Goal: Communication & Community: Answer question/provide support

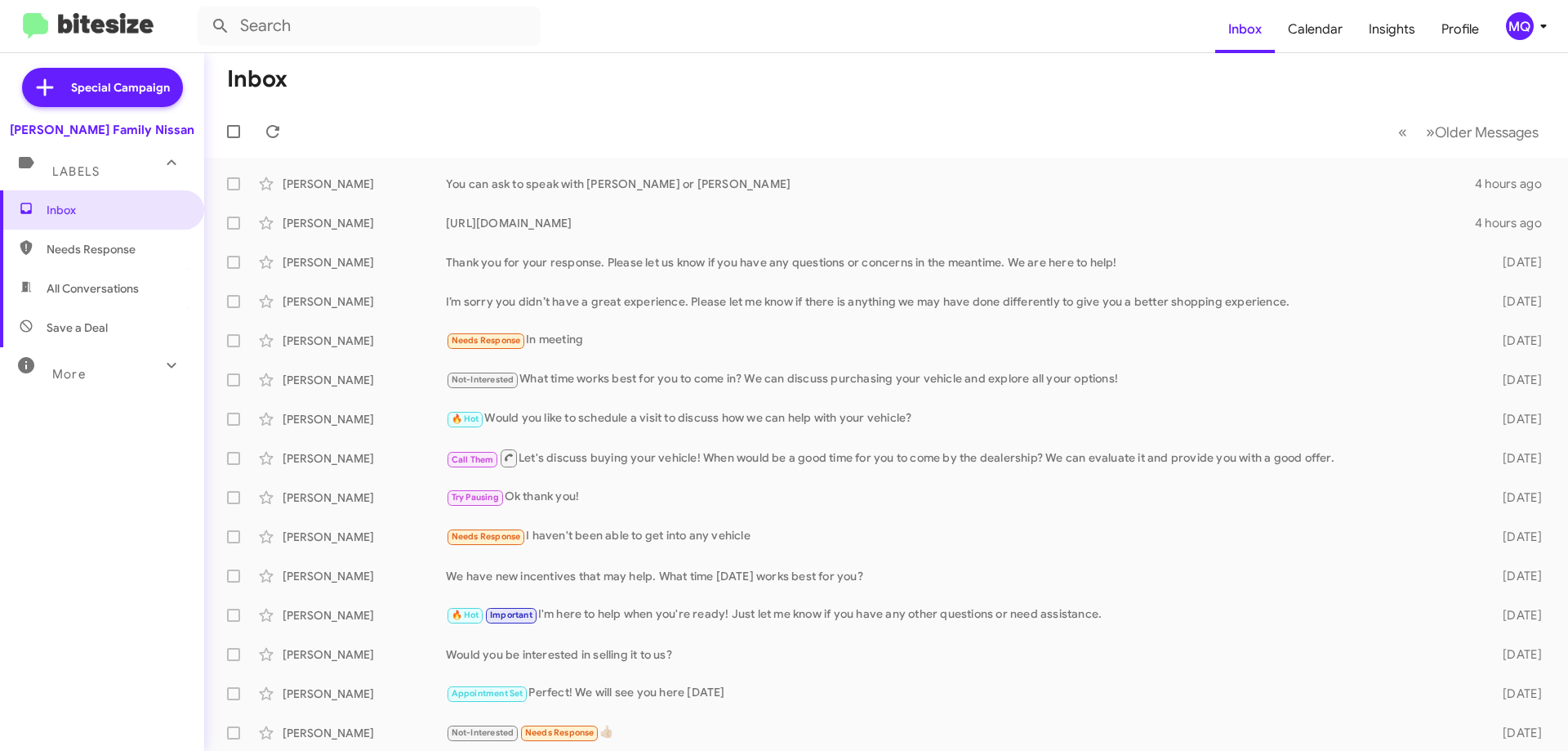
click at [75, 253] on span "Needs Response" at bounding box center [116, 249] width 139 height 17
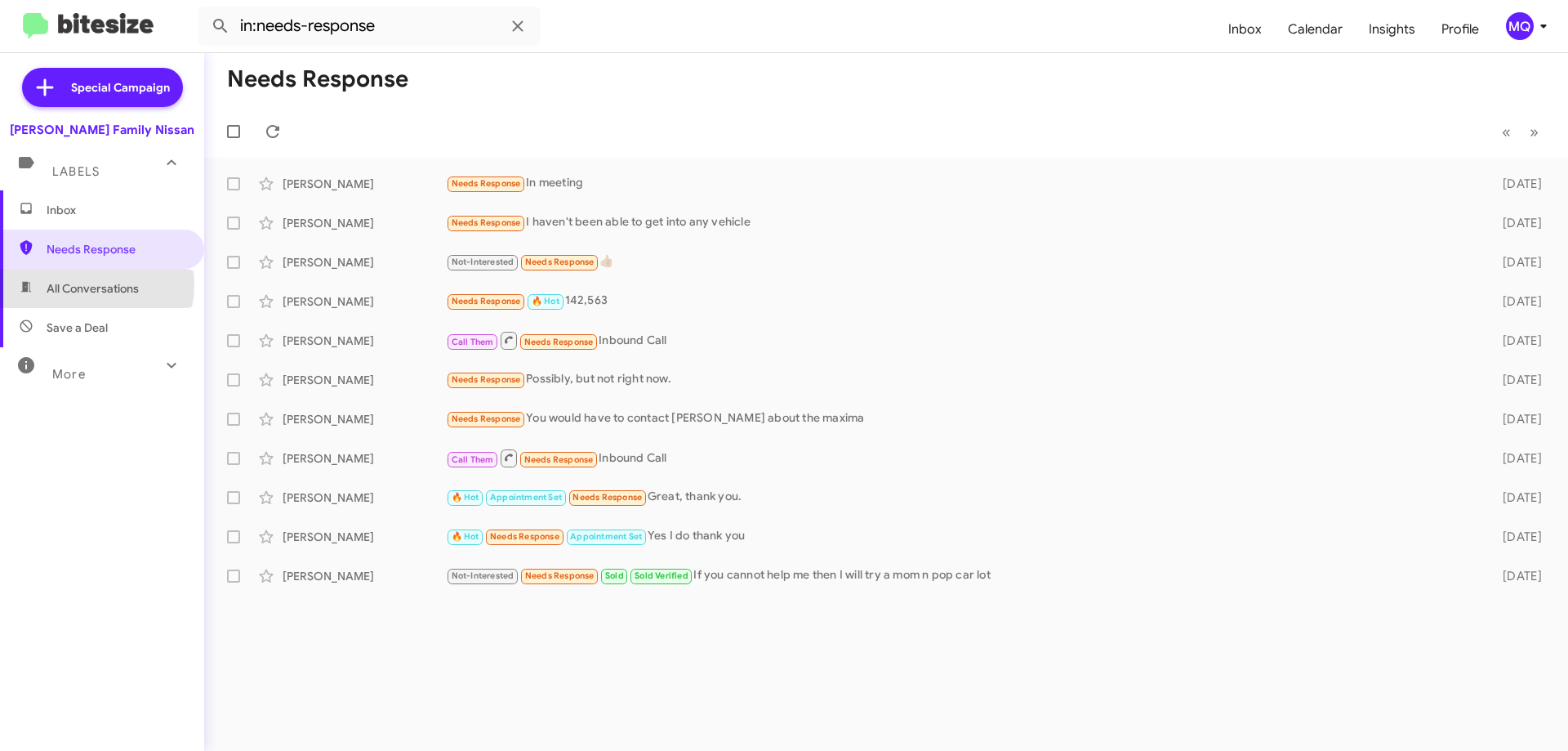
click at [80, 284] on span "All Conversations" at bounding box center [93, 289] width 92 height 17
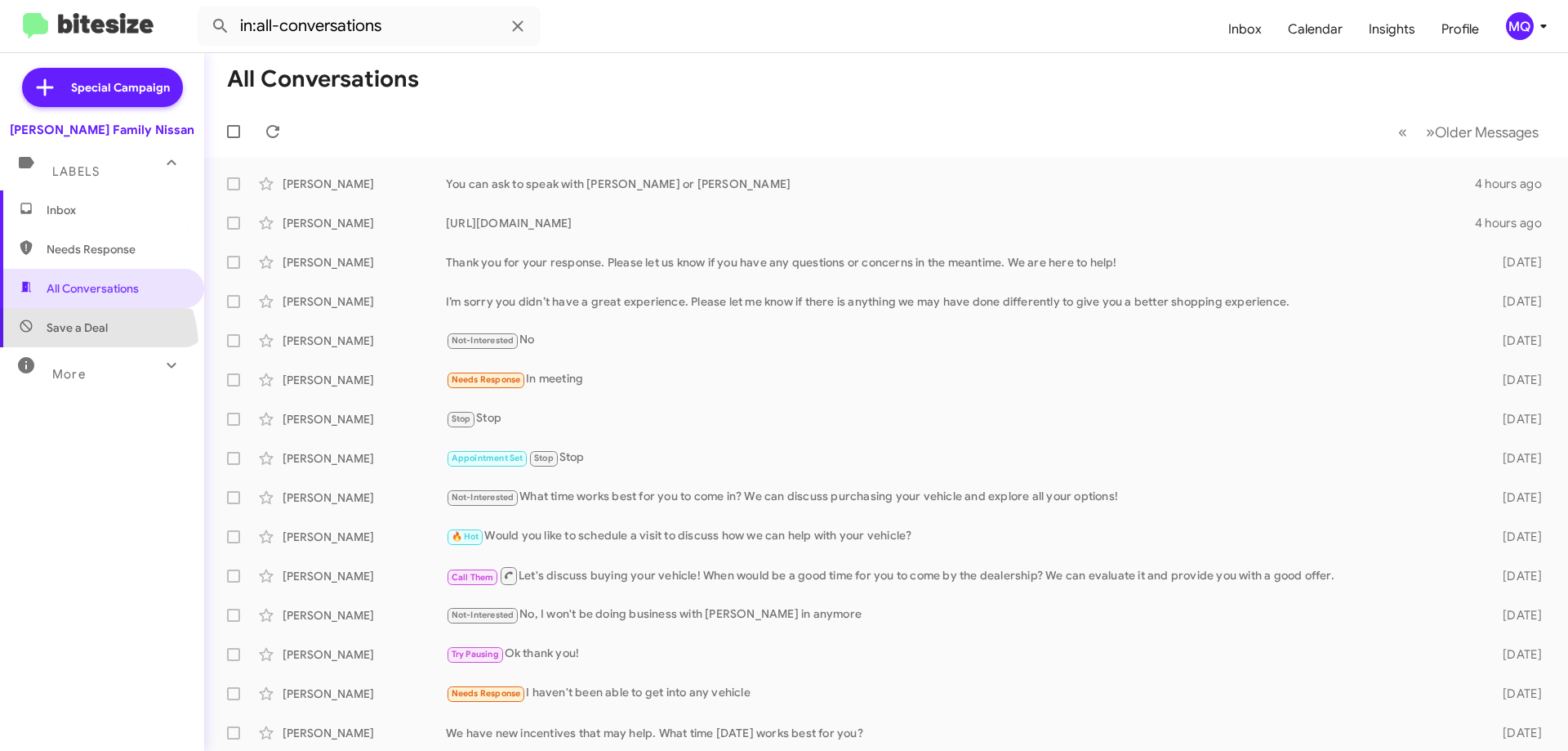
click at [80, 346] on span "Save a Deal" at bounding box center [102, 327] width 204 height 39
type input "in:not-interested"
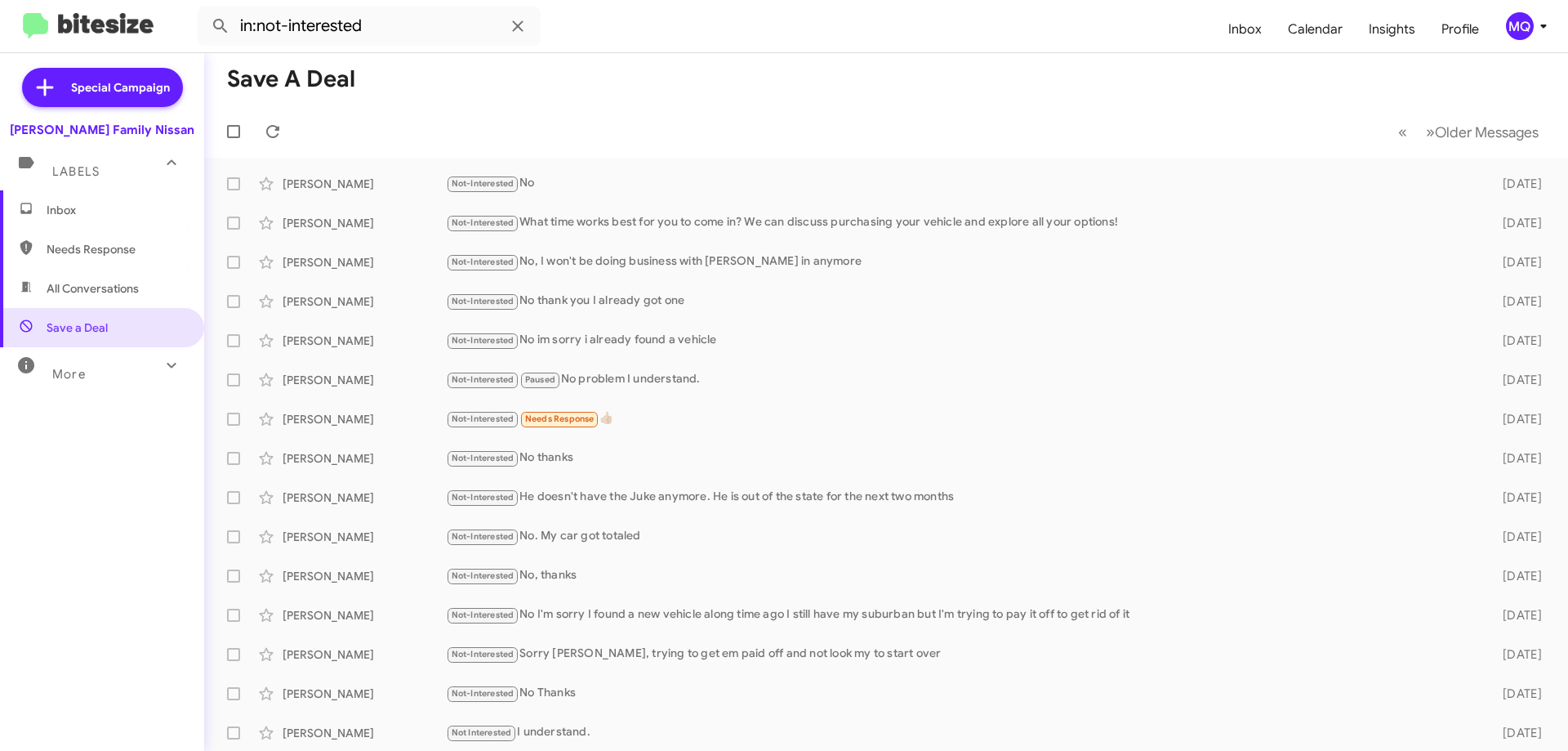
click at [52, 207] on span "Inbox" at bounding box center [116, 210] width 139 height 17
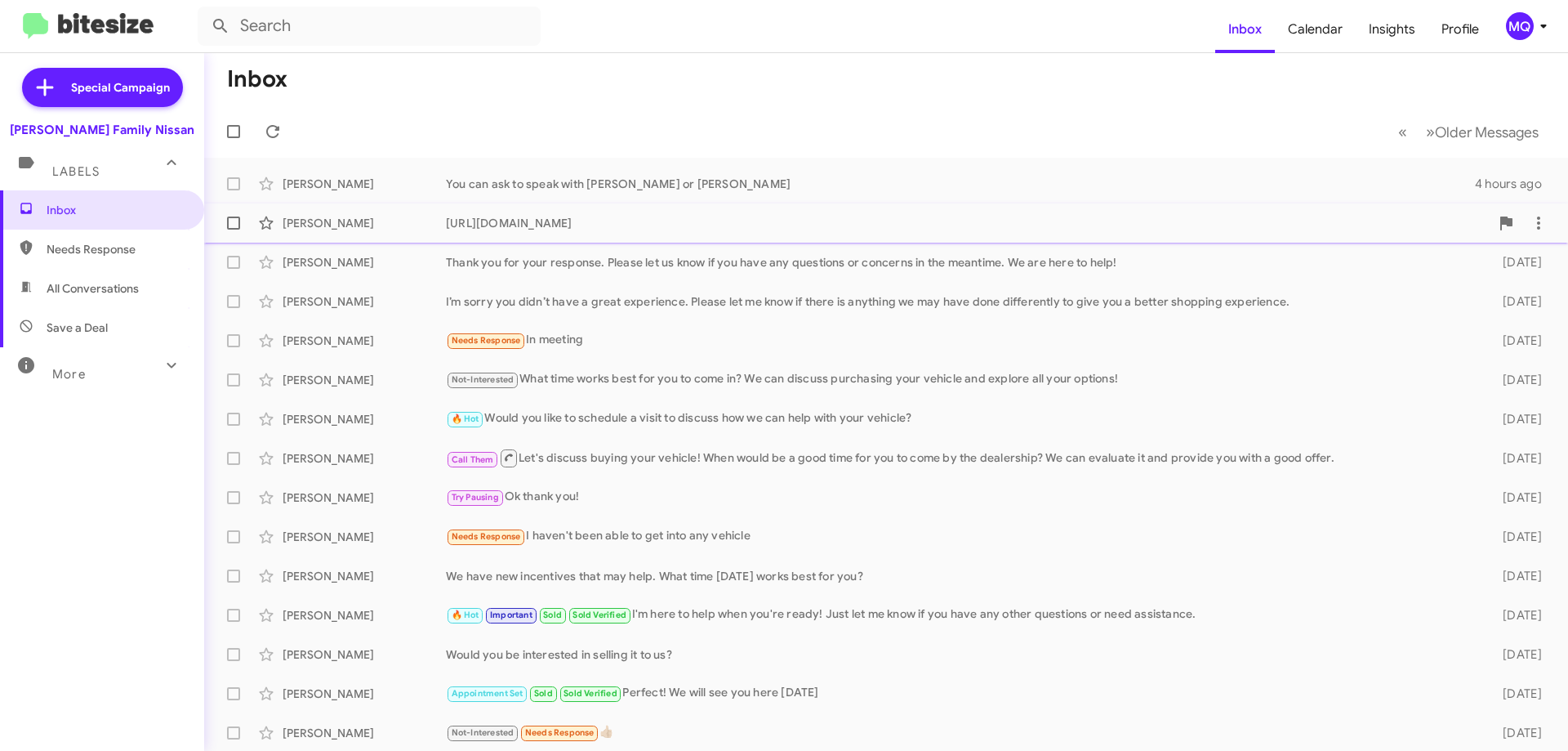
click at [519, 215] on div "[URL][DOMAIN_NAME]" at bounding box center [967, 223] width 1044 height 17
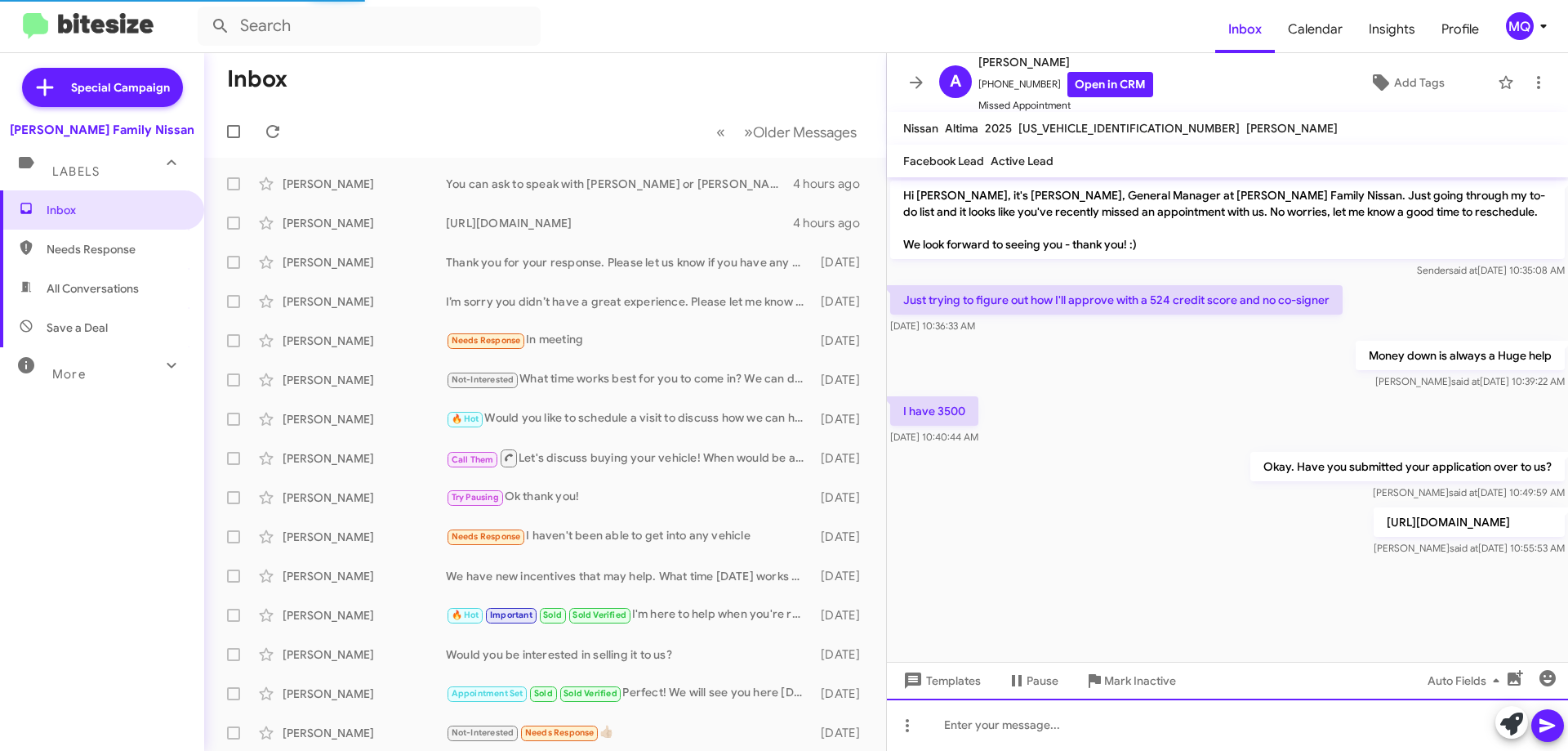
click at [1026, 729] on div at bounding box center [1227, 724] width 681 height 53
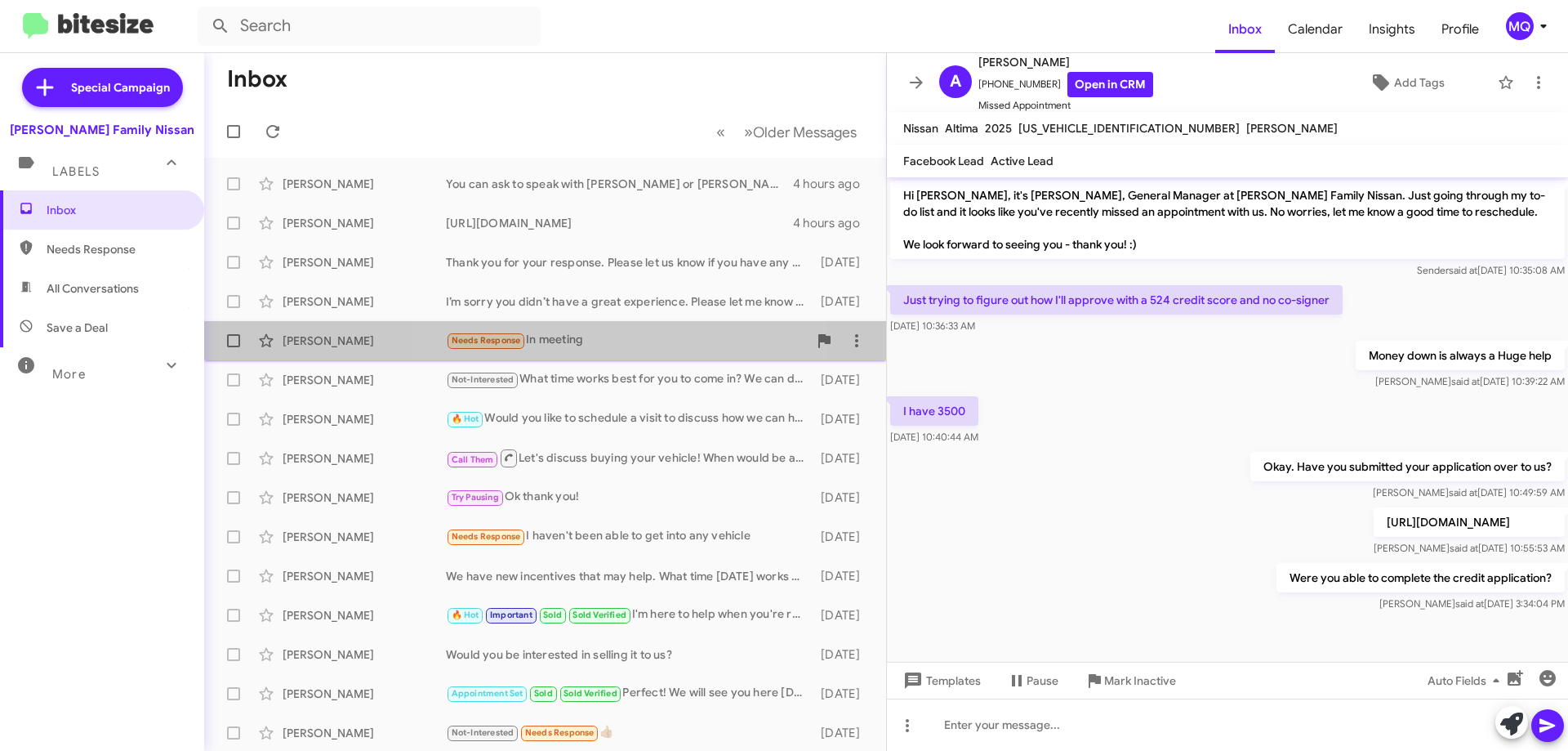
click at [599, 345] on div "Needs Response In meeting" at bounding box center [626, 340] width 362 height 18
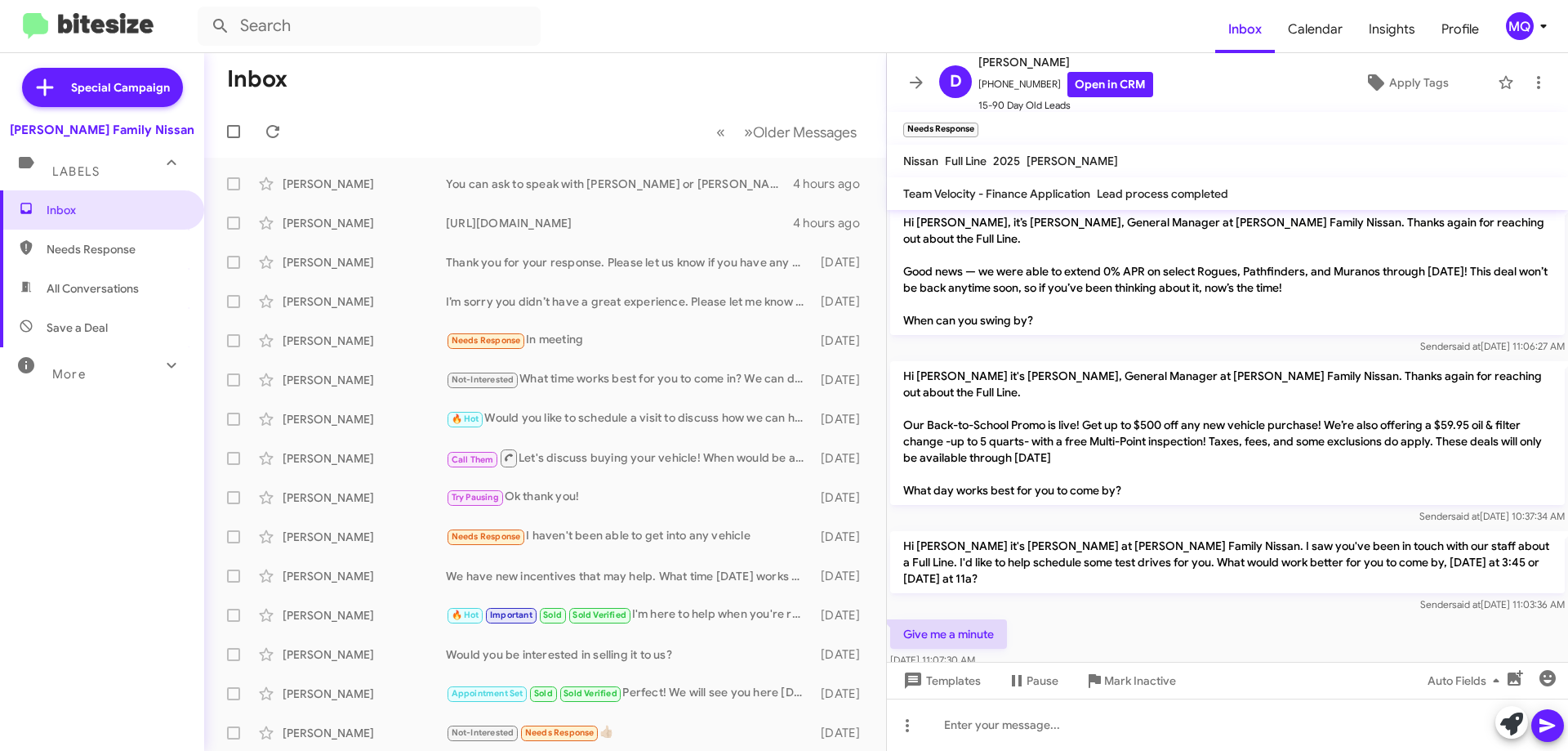
scroll to position [336, 0]
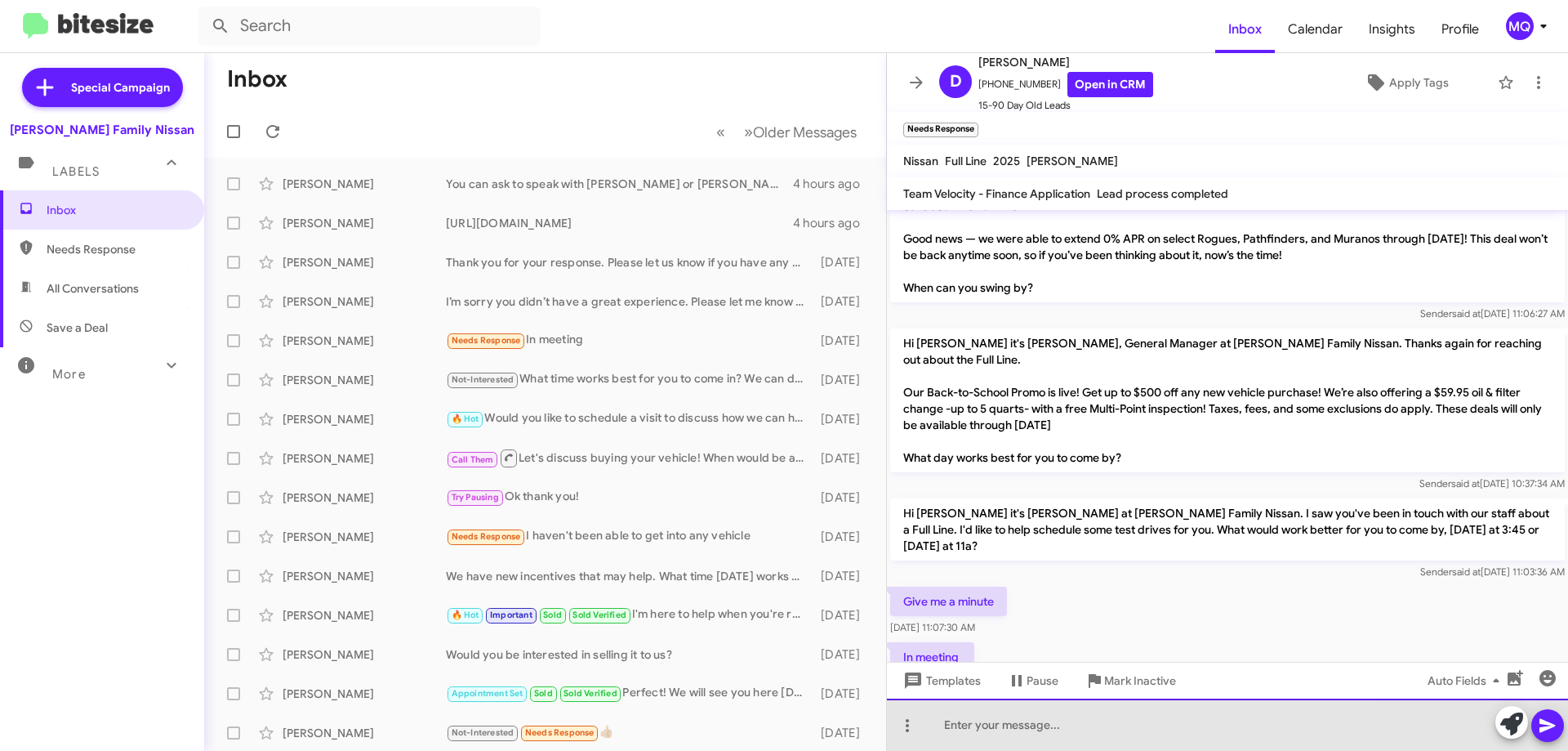
click at [1057, 725] on div at bounding box center [1227, 724] width 681 height 53
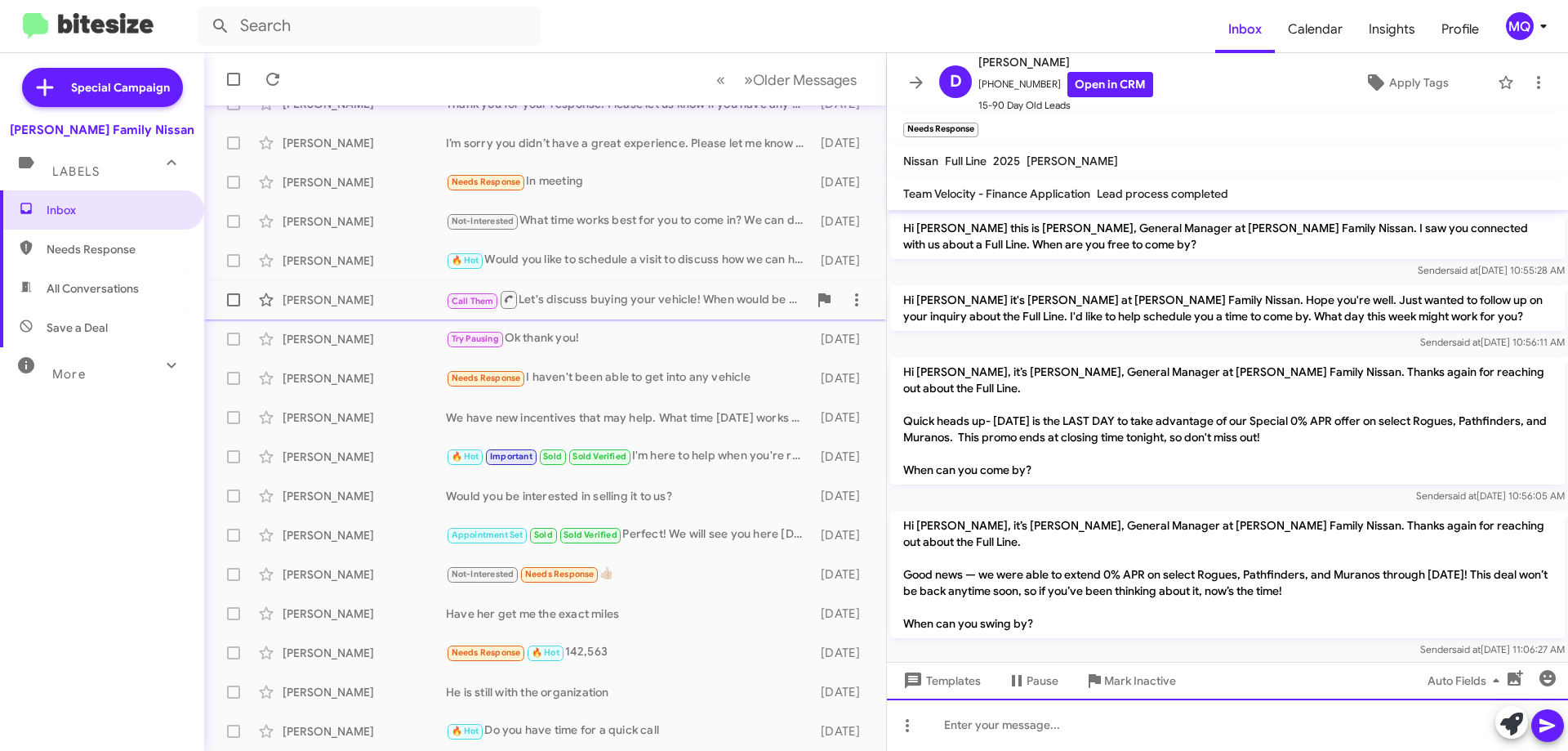
scroll to position [163, 0]
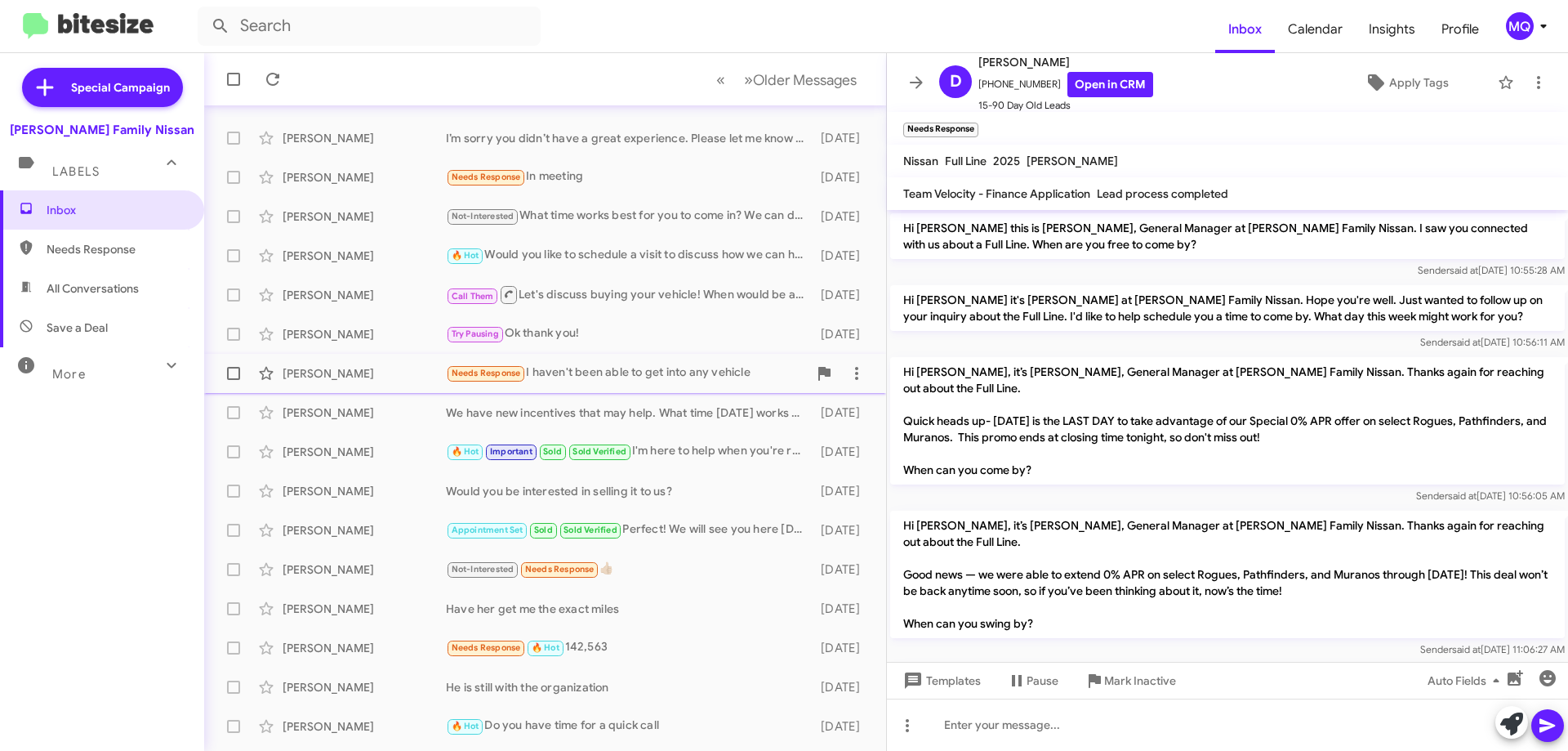
click at [605, 379] on div "Needs Response I haven't been able to get into any vehicle" at bounding box center [626, 373] width 362 height 18
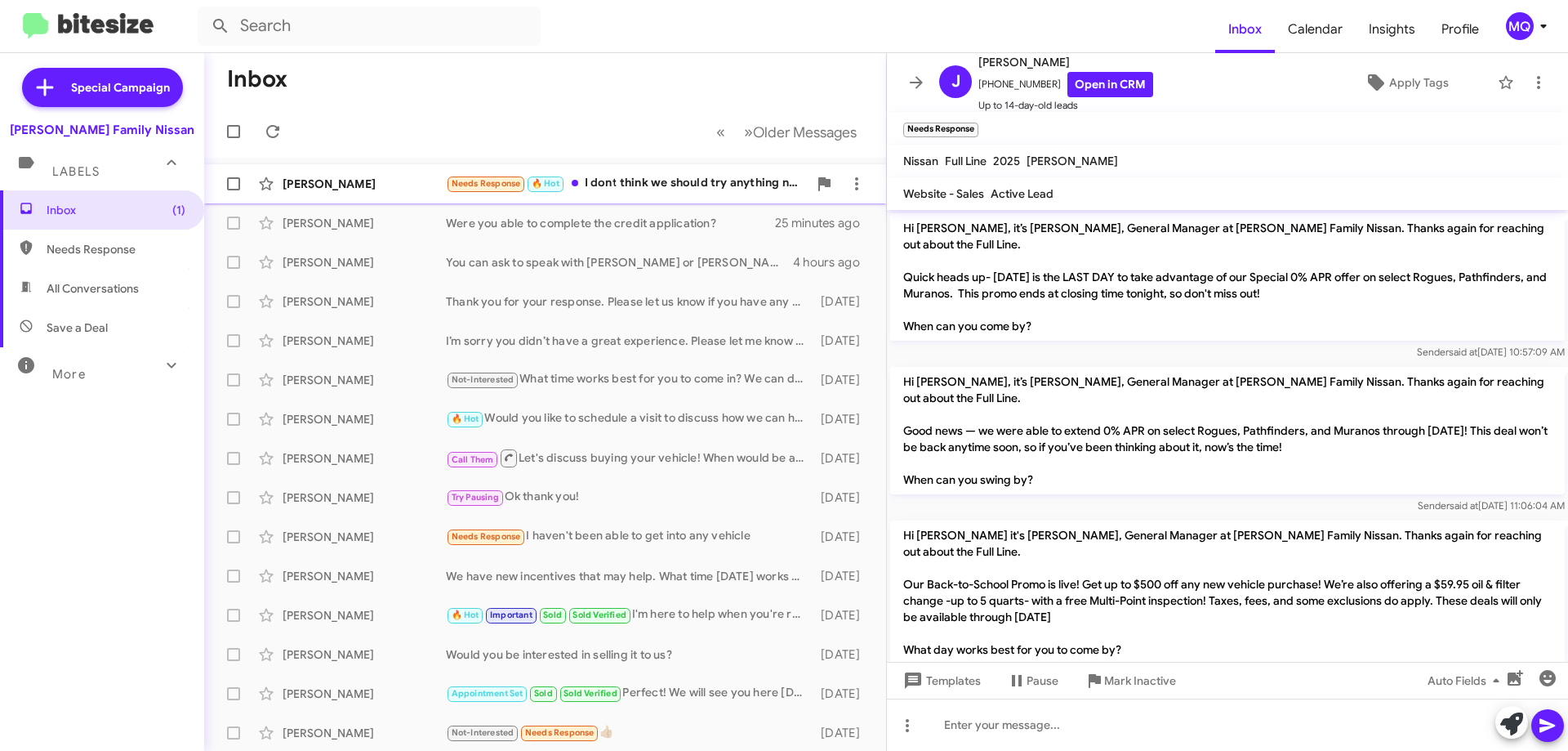
click at [675, 181] on div "Needs Response 🔥 Hot I dont think we should try anything now" at bounding box center [626, 183] width 362 height 18
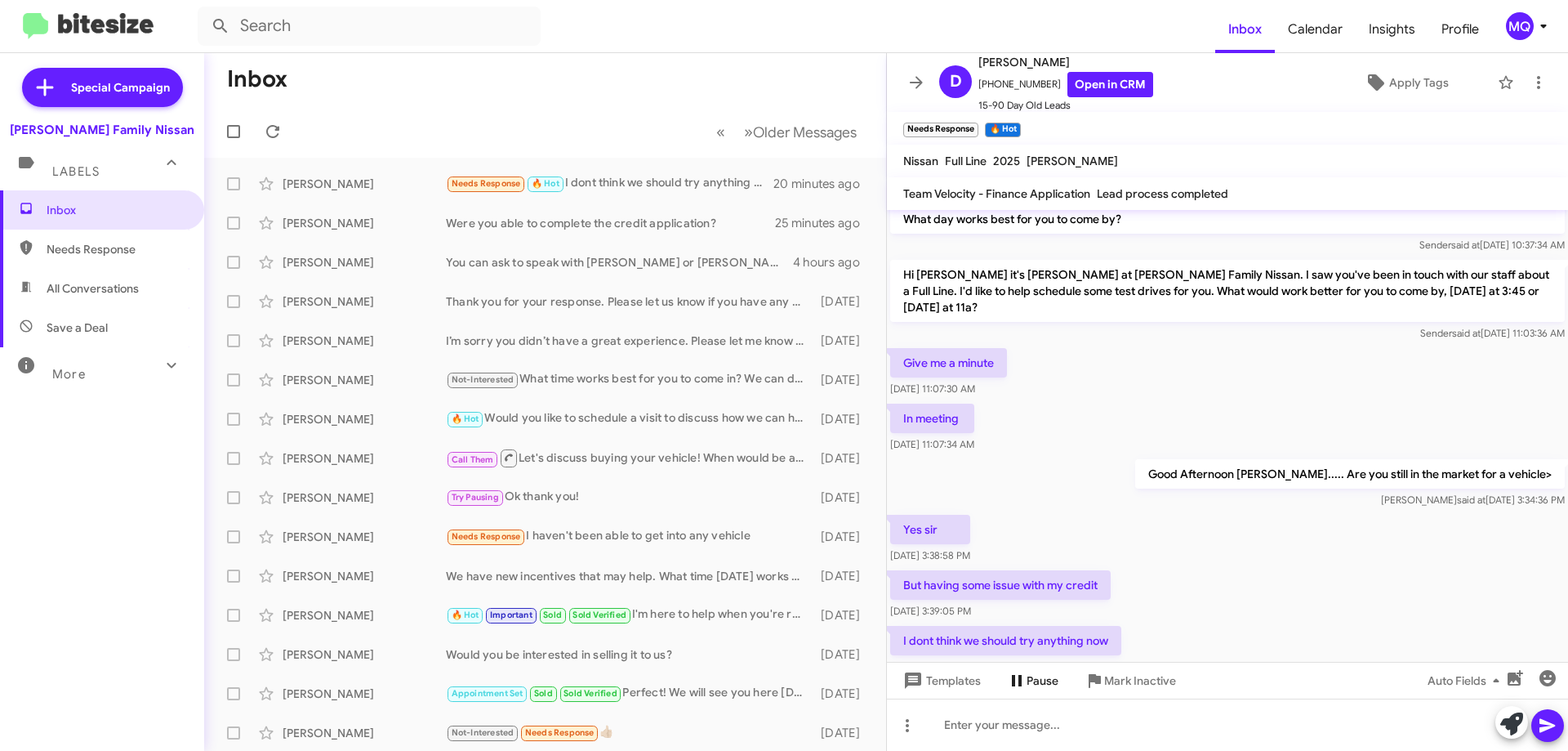
scroll to position [493, 0]
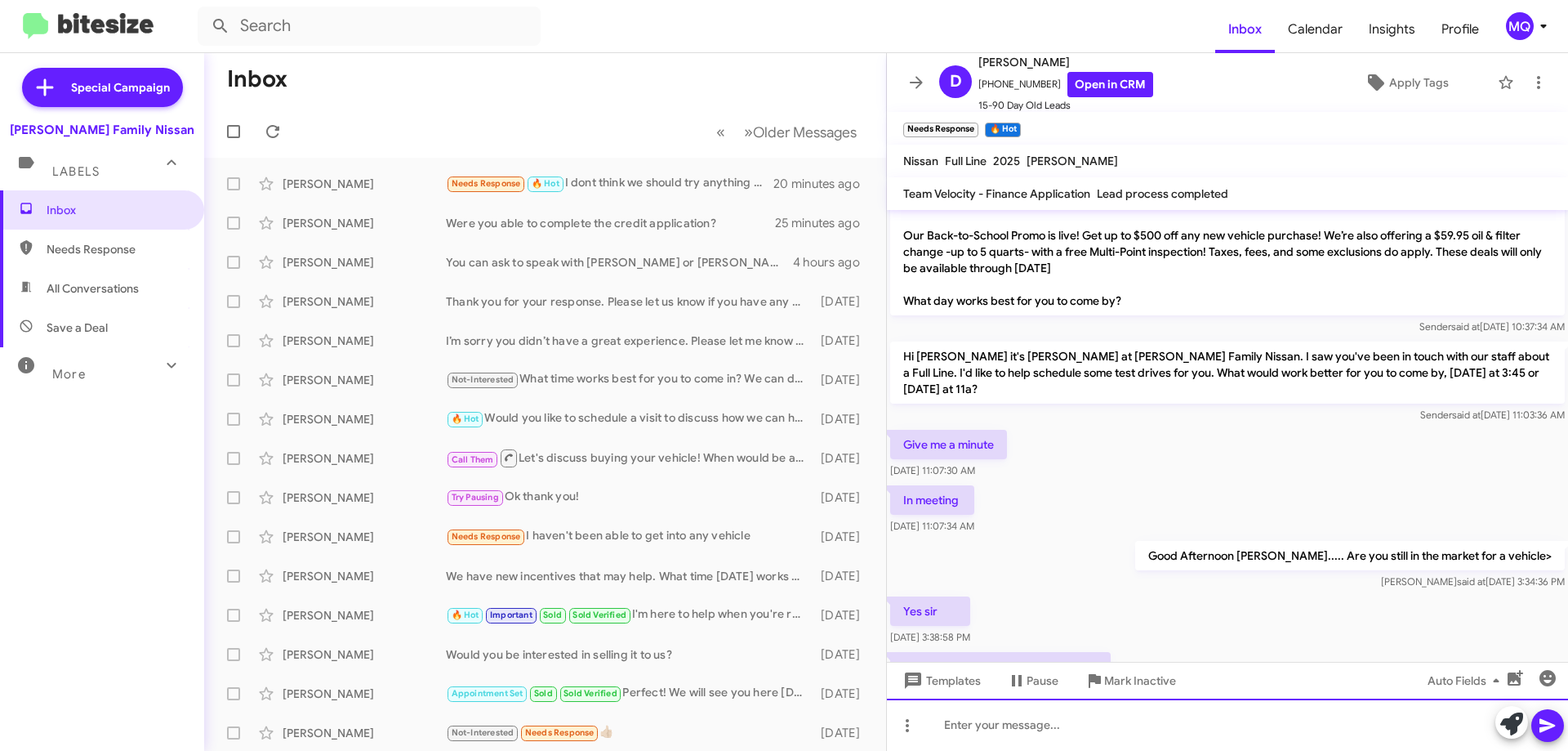
click at [1038, 723] on div at bounding box center [1227, 724] width 681 height 53
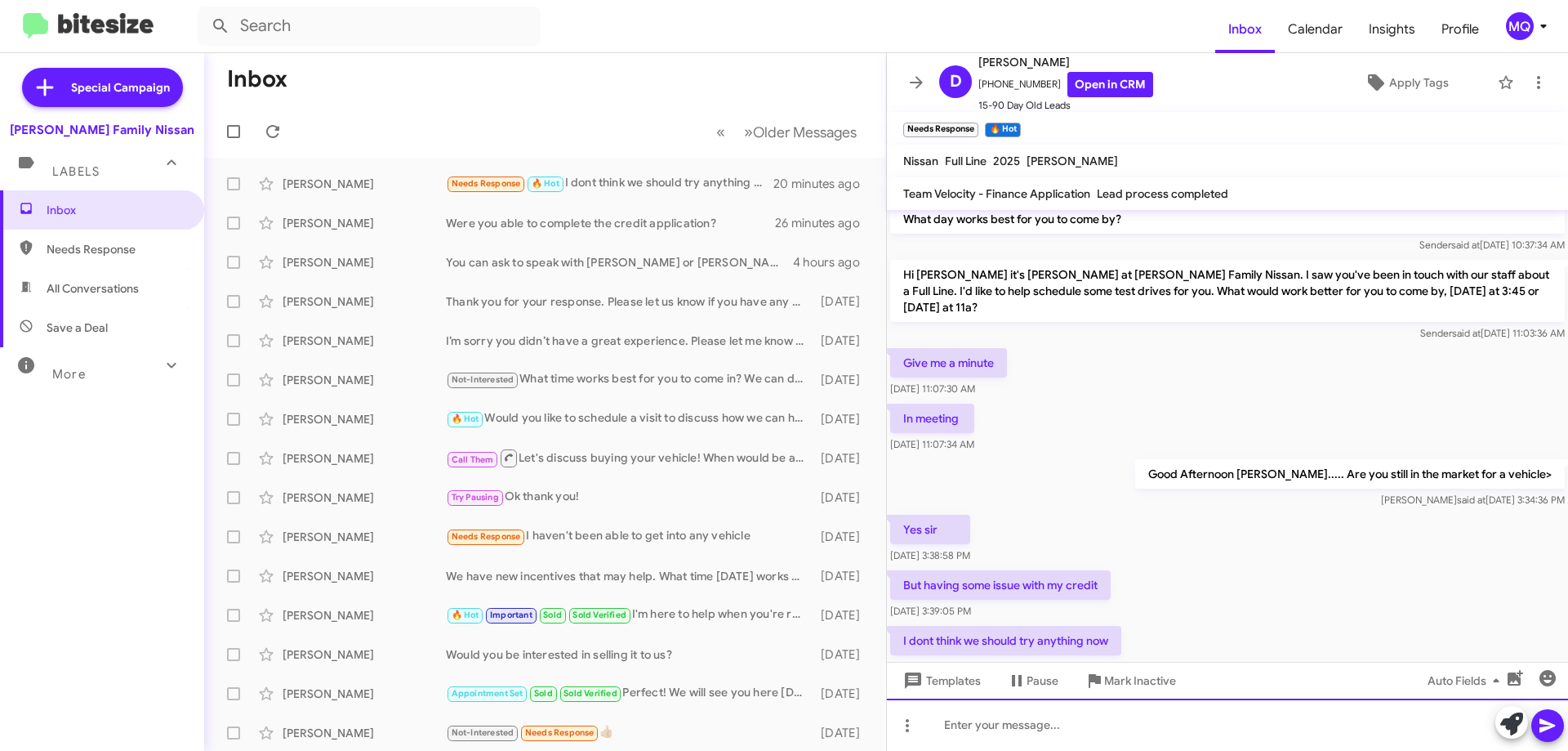
click at [1000, 736] on div at bounding box center [1227, 724] width 681 height 53
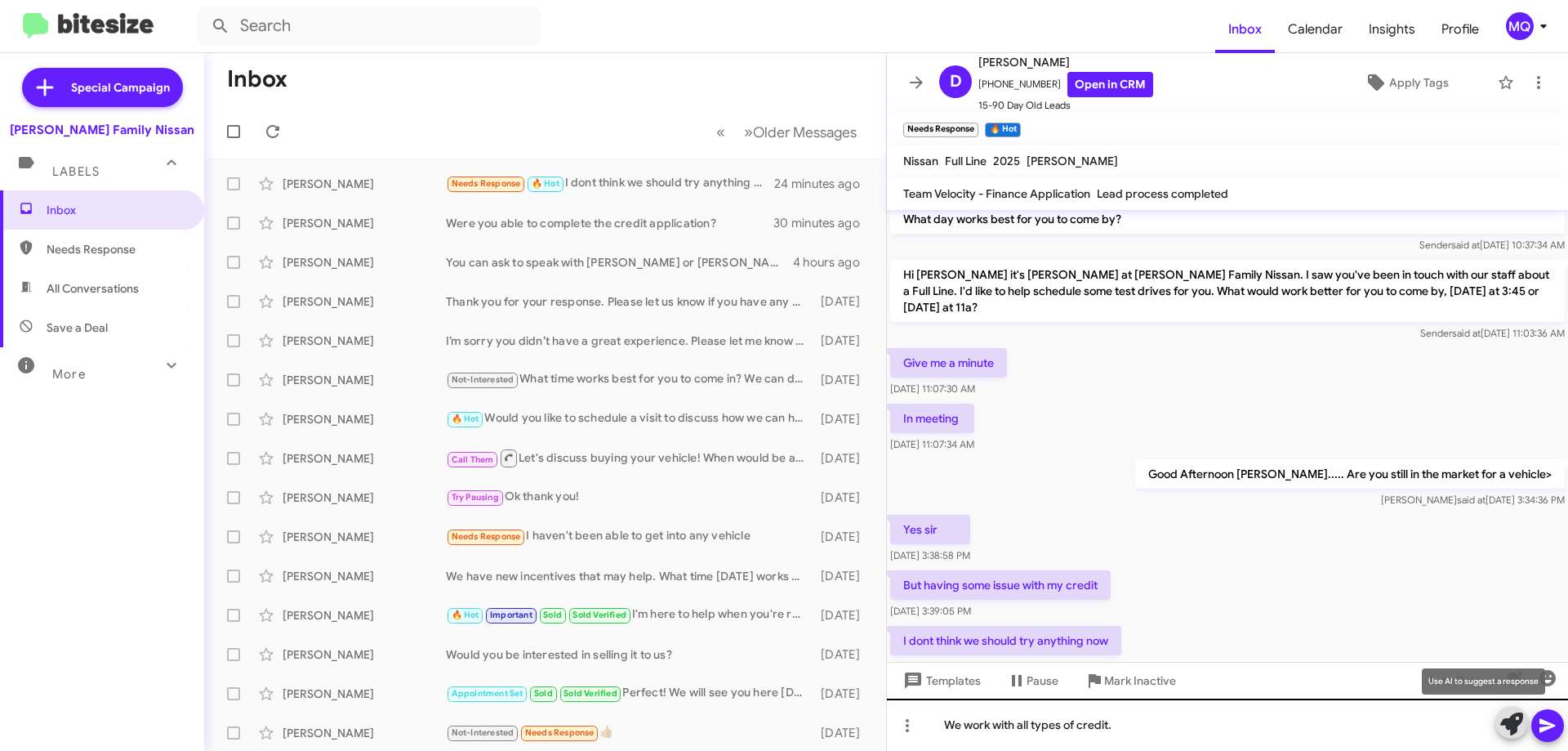
click at [1495, 706] on button at bounding box center [1511, 722] width 33 height 33
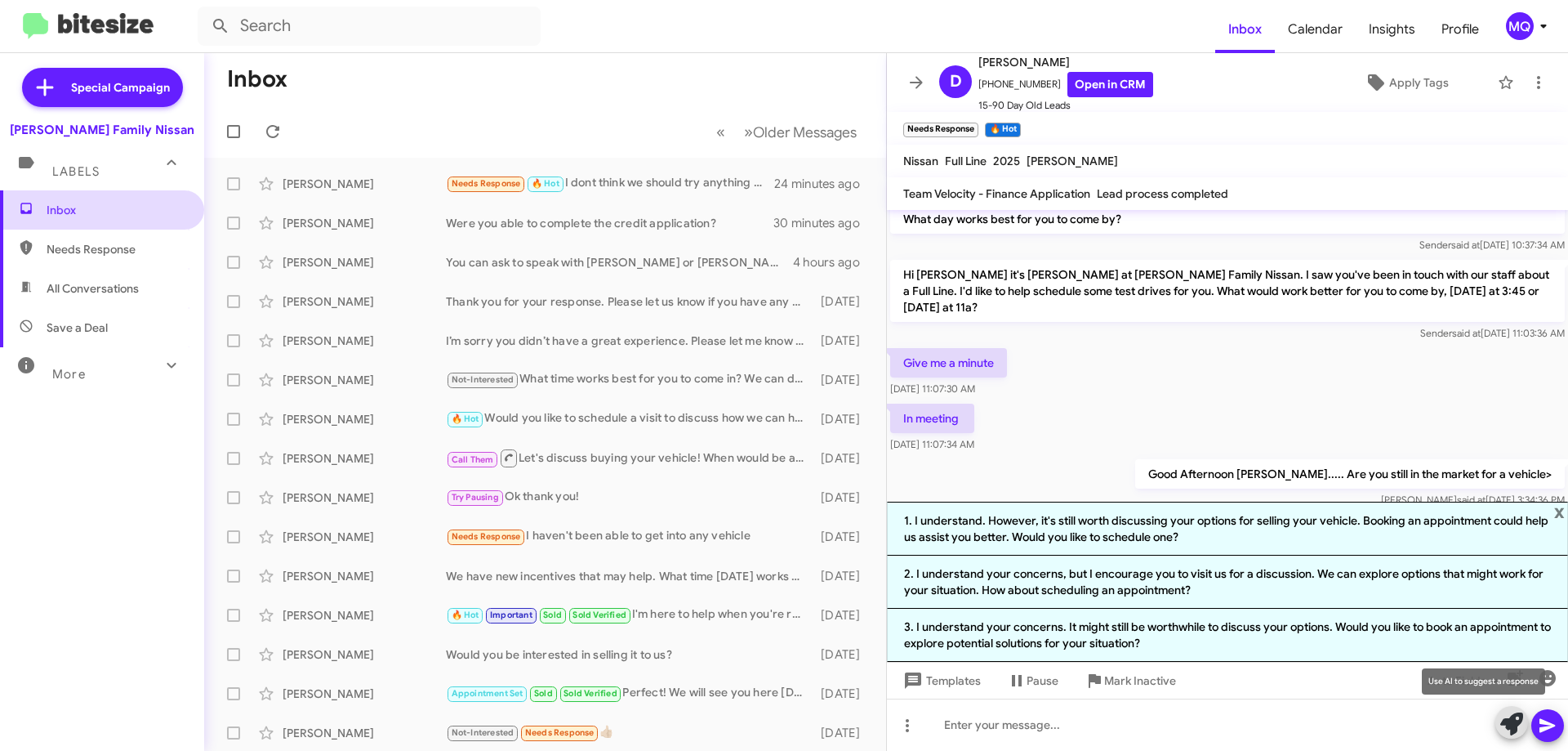
click at [74, 198] on span "Inbox" at bounding box center [102, 210] width 204 height 39
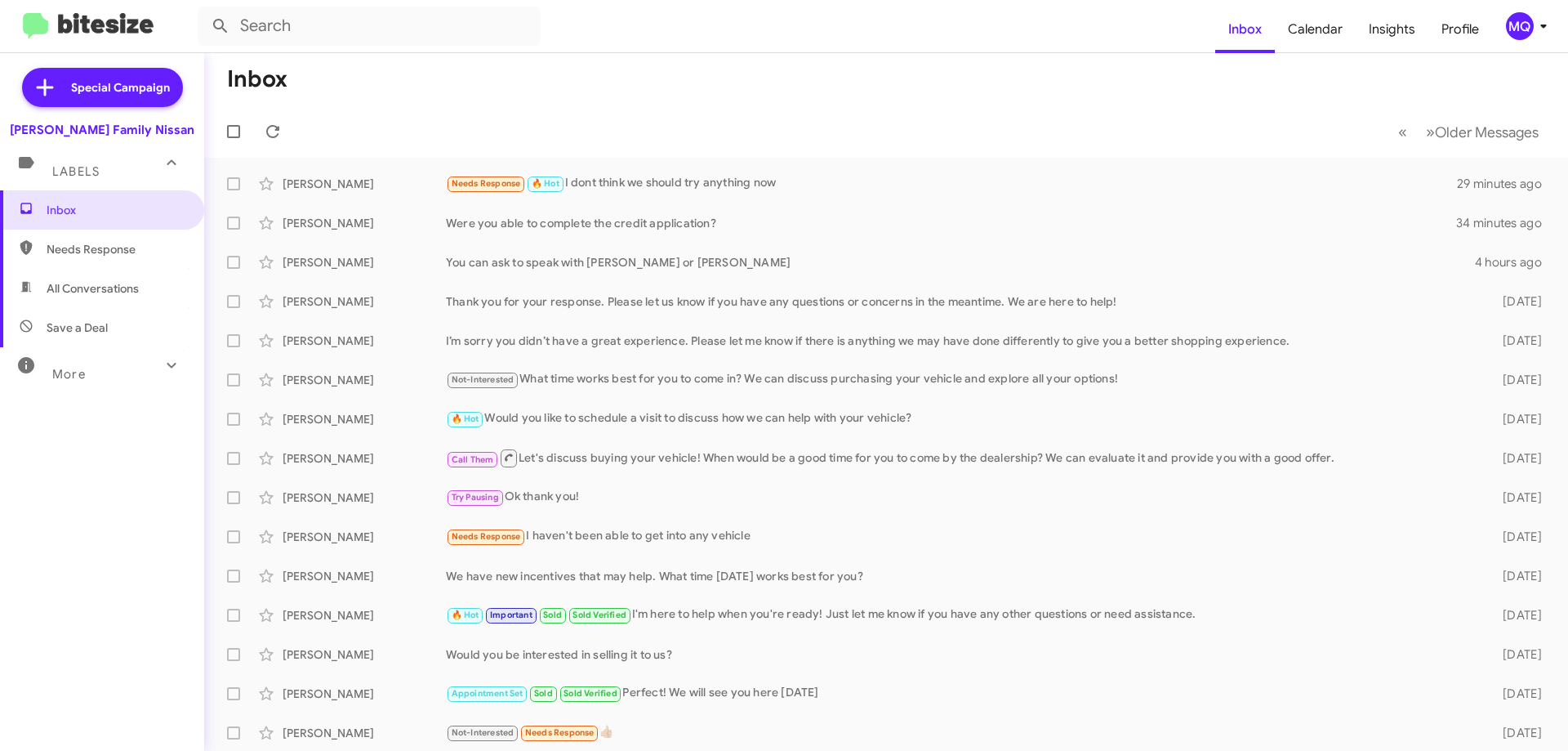
click at [130, 251] on span "Needs Response" at bounding box center [116, 249] width 139 height 17
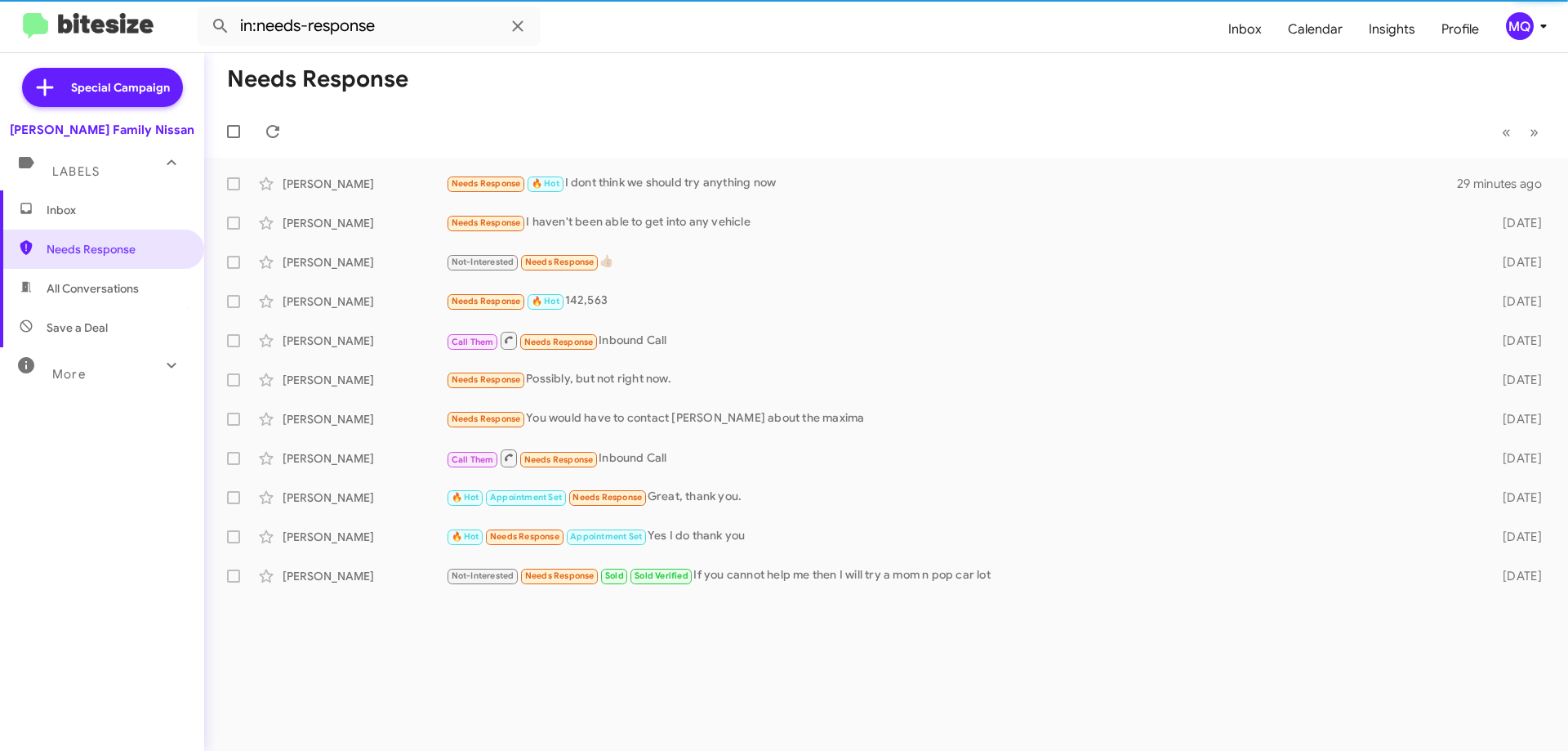
click at [104, 293] on span "All Conversations" at bounding box center [93, 289] width 92 height 17
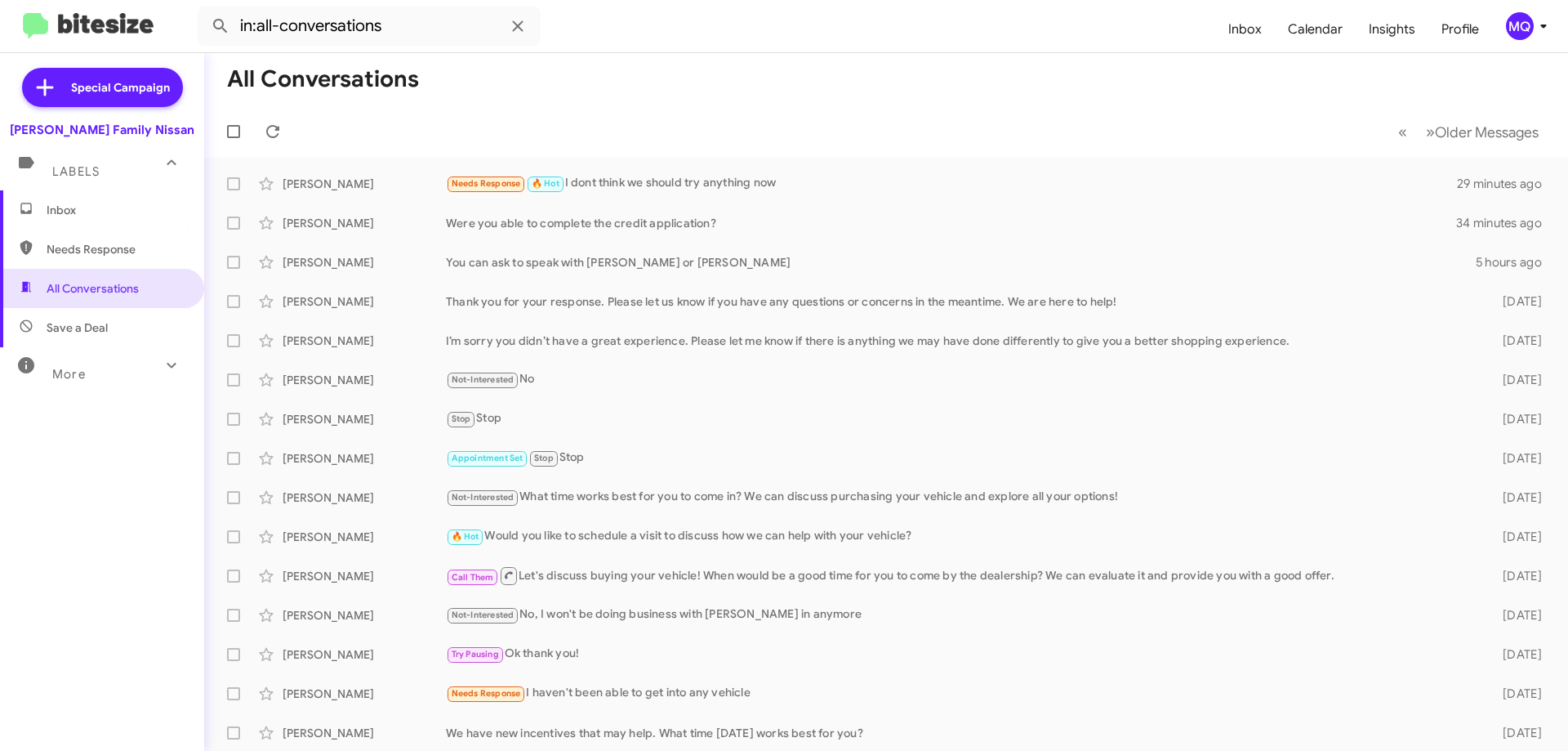
click at [105, 336] on span "Save a Deal" at bounding box center [102, 327] width 204 height 39
type input "in:not-interested"
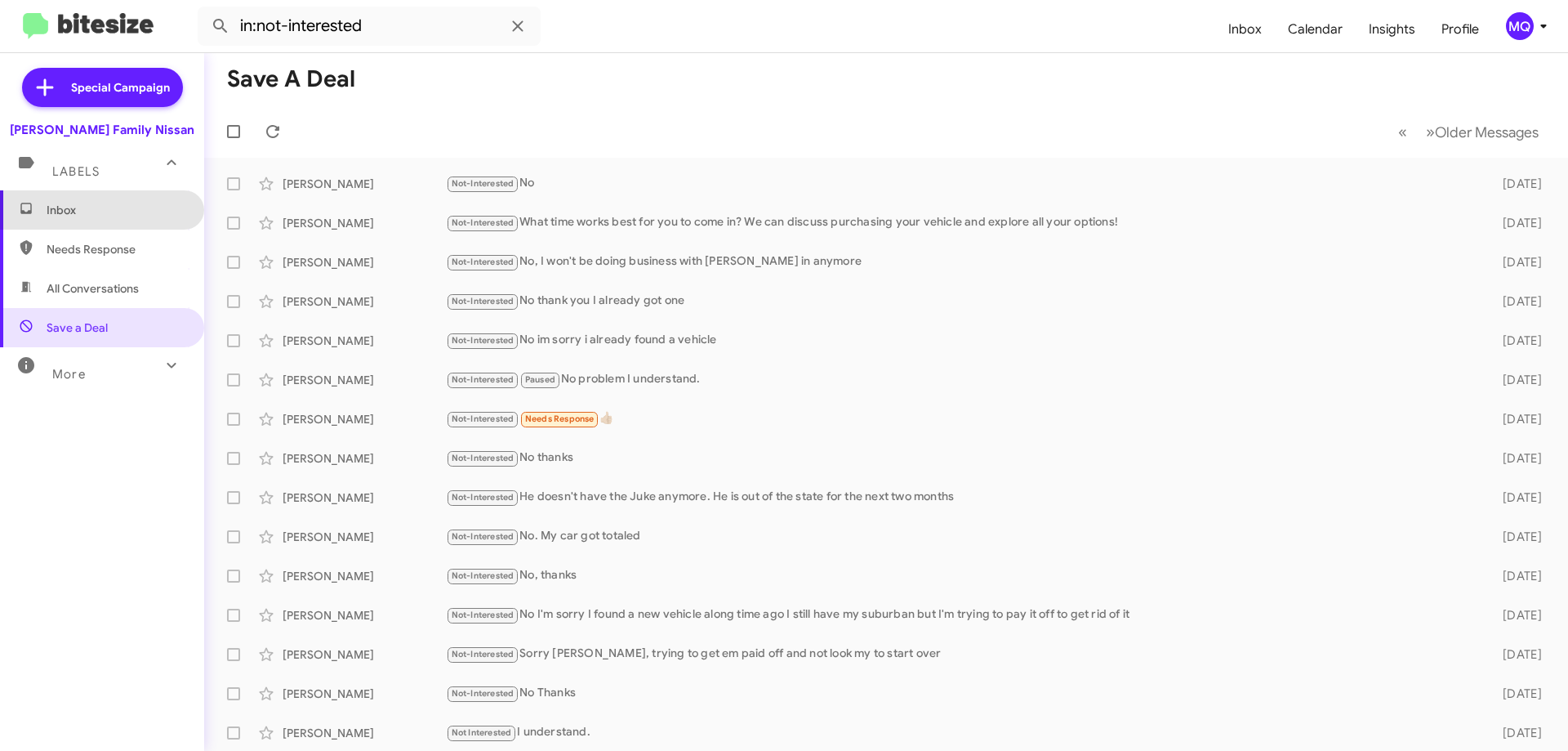
click at [104, 210] on span "Inbox" at bounding box center [116, 210] width 139 height 17
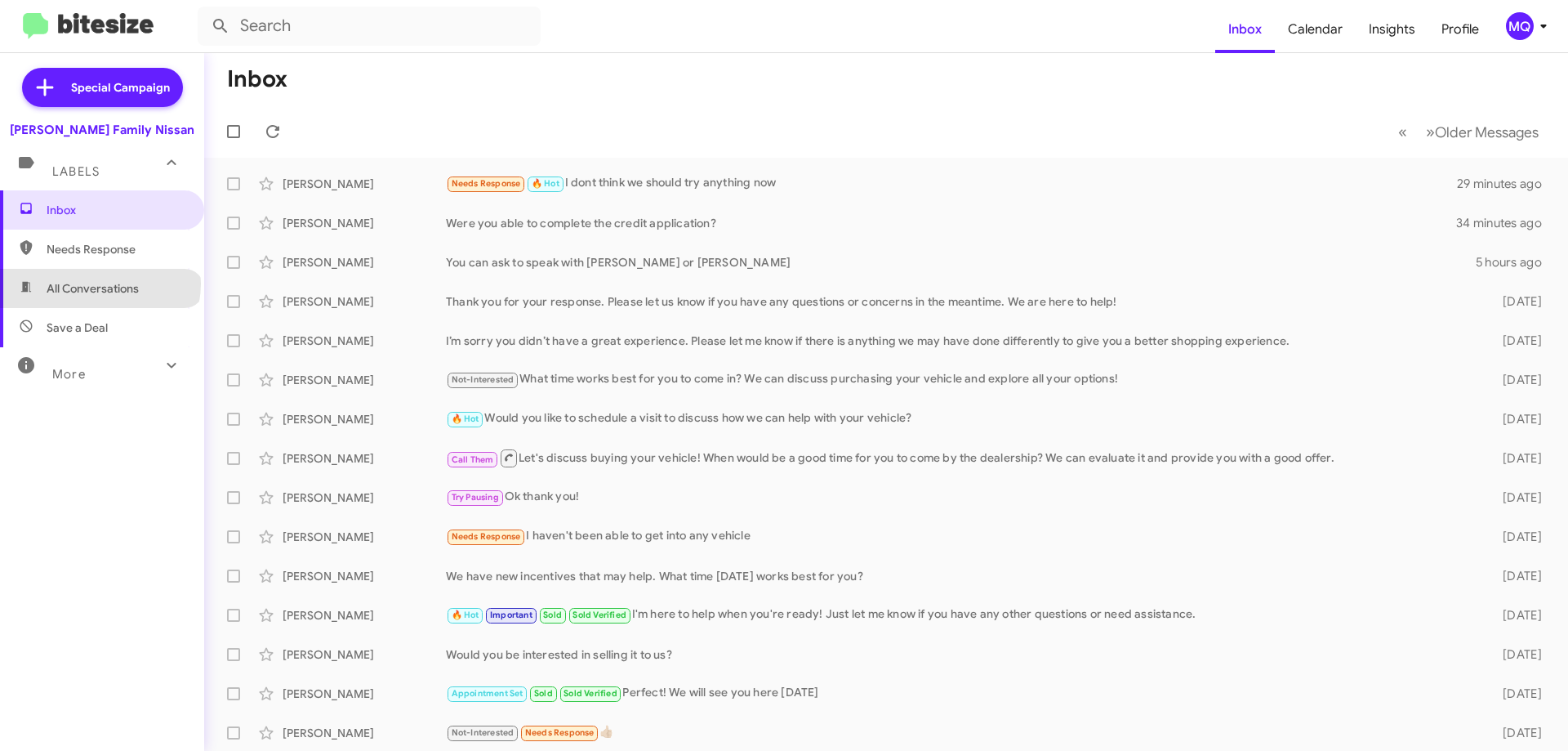
click at [99, 284] on span "All Conversations" at bounding box center [93, 289] width 92 height 17
type input "in:all-conversations"
